Goal: Transaction & Acquisition: Purchase product/service

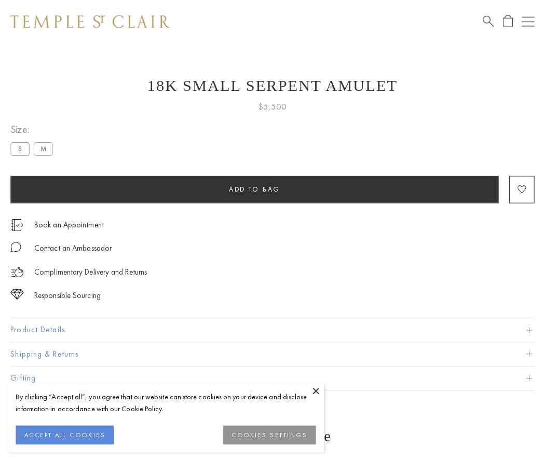
scroll to position [4, 0]
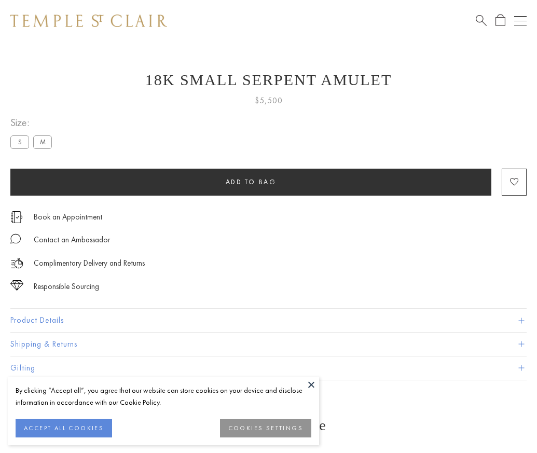
click at [251, 182] on span "Add to bag" at bounding box center [251, 182] width 51 height 9
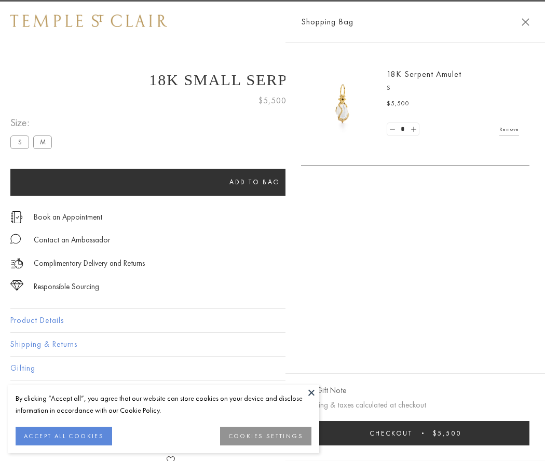
click at [504, 433] on button "Checkout $5,500" at bounding box center [415, 433] width 228 height 24
